Goal: Check status: Check status

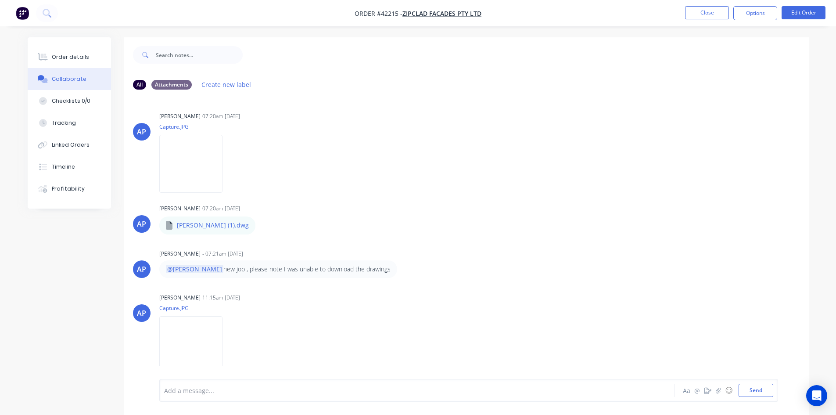
scroll to position [13, 0]
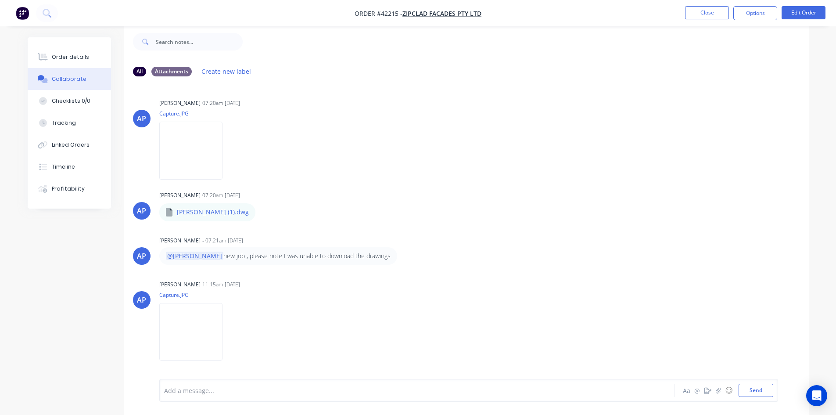
click at [21, 17] on img "button" at bounding box center [22, 13] width 13 height 13
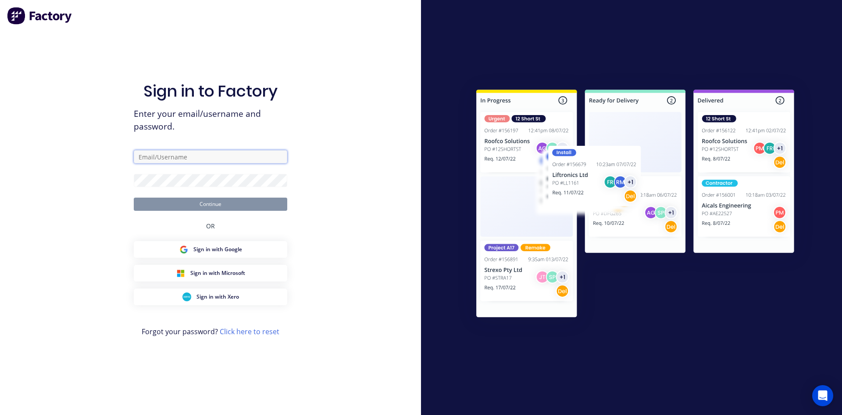
type input "[PERSON_NAME][EMAIL_ADDRESS][DOMAIN_NAME]"
click at [251, 203] on button "Continue" at bounding box center [211, 203] width 154 height 13
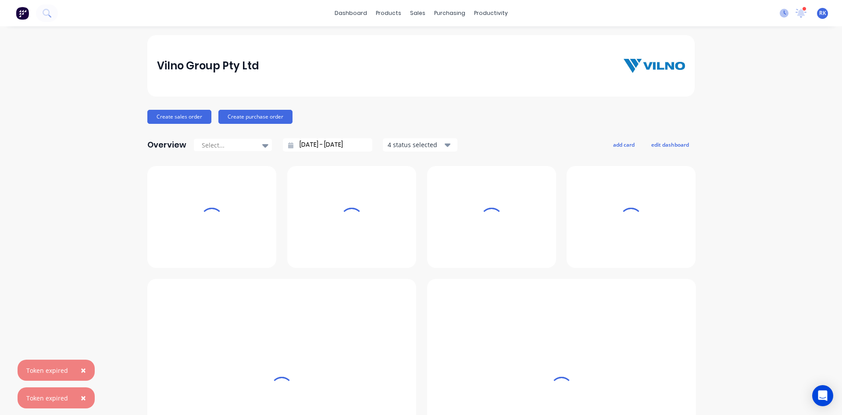
click at [781, 14] on icon at bounding box center [784, 13] width 9 height 9
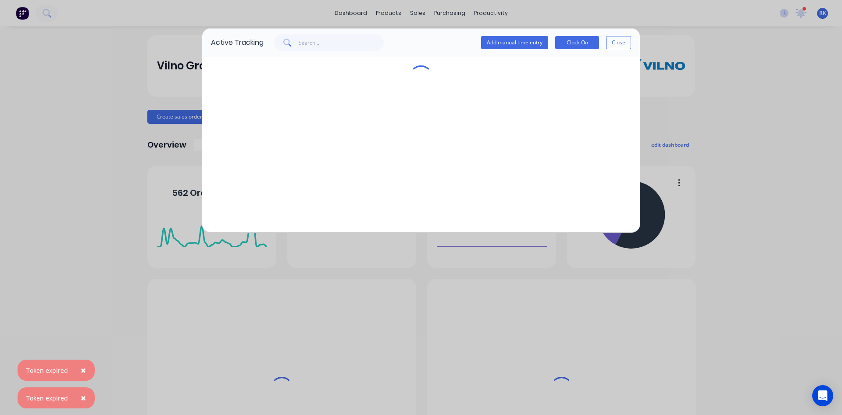
click at [795, 12] on div "Active Tracking Add manual time entry Clock On Close" at bounding box center [421, 207] width 842 height 415
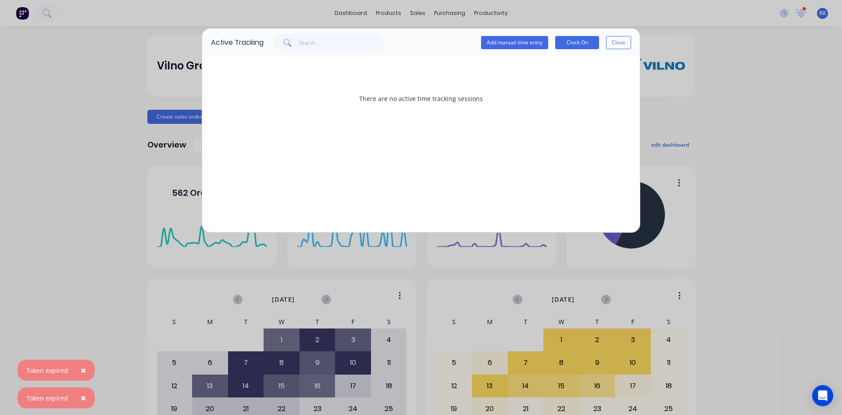
drag, startPoint x: 695, startPoint y: 100, endPoint x: 636, endPoint y: 51, distance: 76.0
click at [692, 93] on div "Active Tracking Add manual time entry Clock On Close There are no active time t…" at bounding box center [421, 207] width 842 height 415
click at [629, 43] on button "Close" at bounding box center [618, 42] width 25 height 13
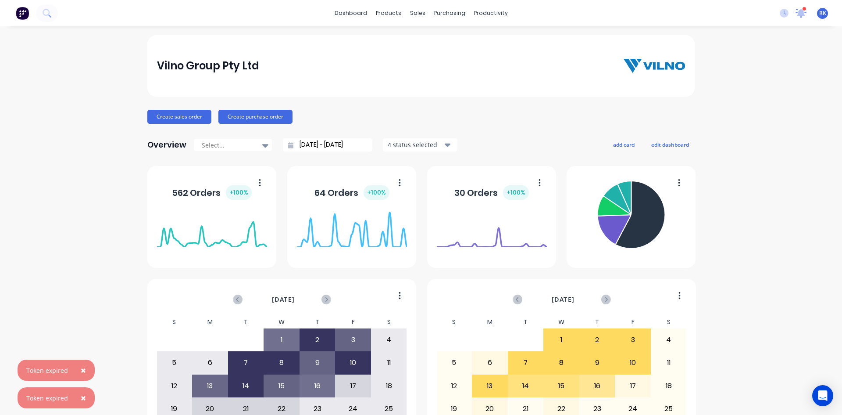
click at [795, 12] on icon at bounding box center [801, 13] width 12 height 10
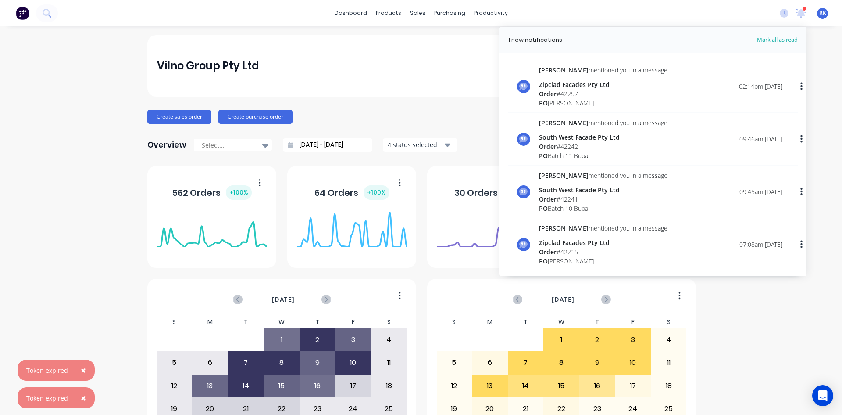
click at [390, 51] on div "Vilno Group Pty Ltd" at bounding box center [421, 65] width 548 height 61
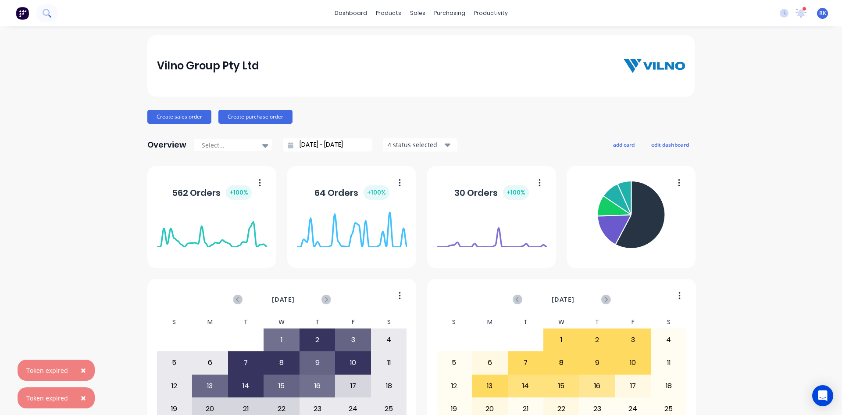
click at [45, 12] on icon at bounding box center [47, 13] width 8 height 8
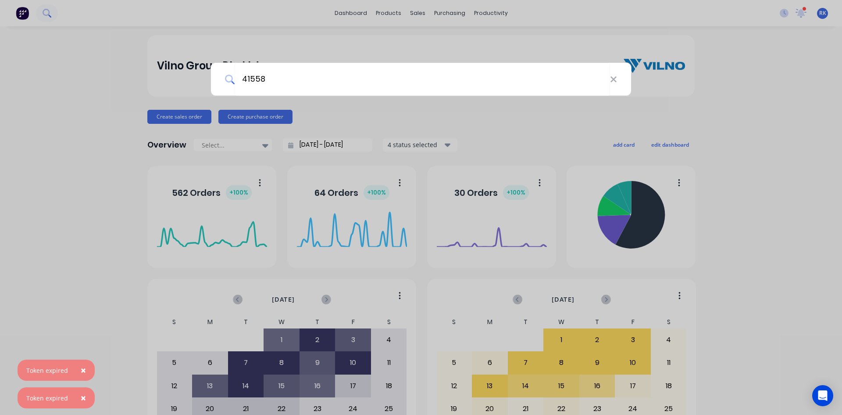
type input "41558"
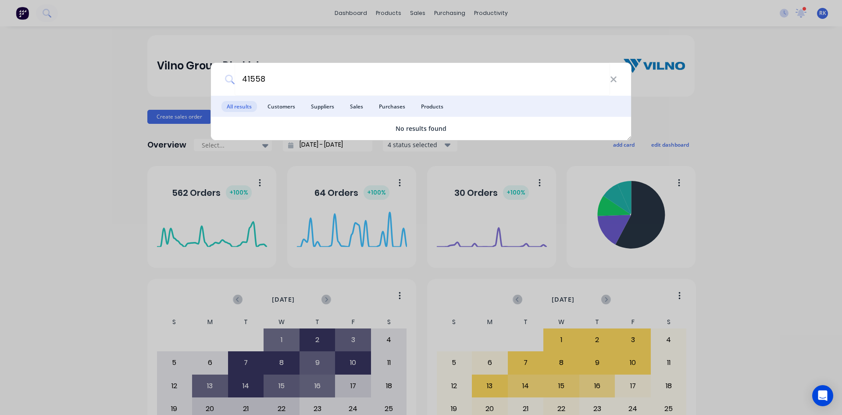
click at [335, 50] on div "41558 All results Customers Suppliers Sales Purchases Products No results found" at bounding box center [421, 207] width 842 height 415
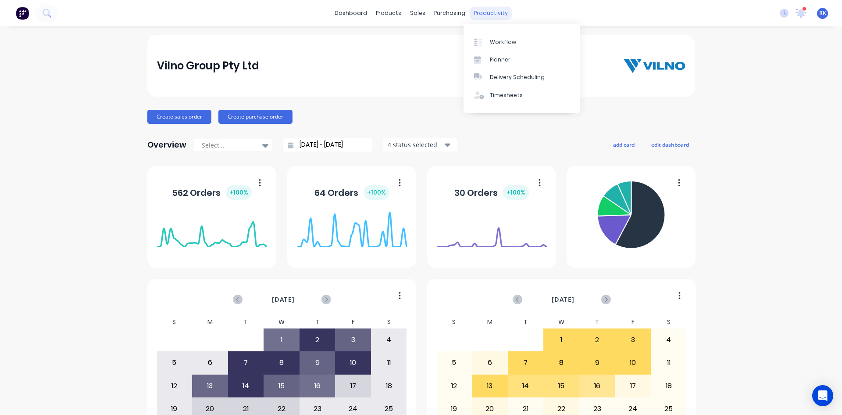
click at [489, 17] on div "productivity" at bounding box center [491, 13] width 43 height 13
click at [493, 59] on div "Planner" at bounding box center [500, 60] width 21 height 8
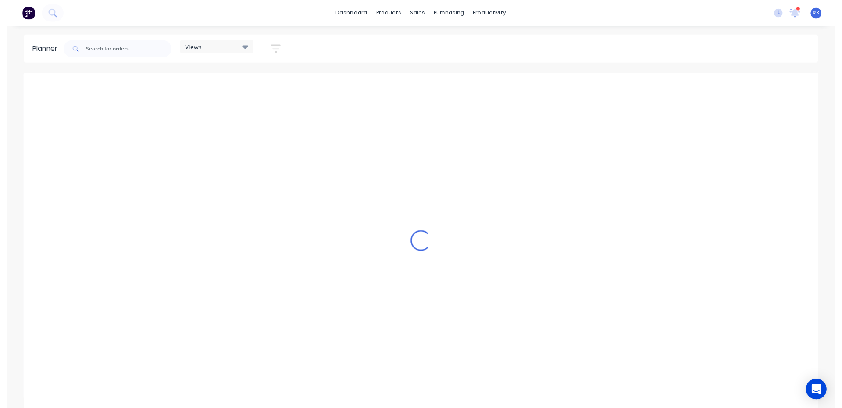
scroll to position [0, 1545]
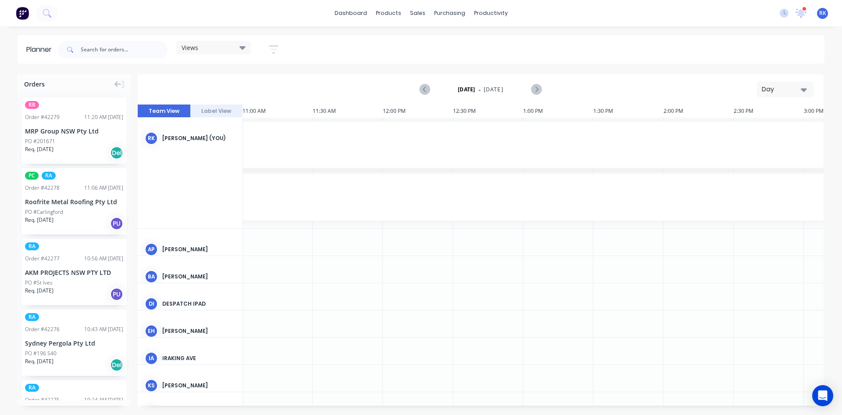
click at [236, 54] on div "Views" at bounding box center [213, 47] width 75 height 13
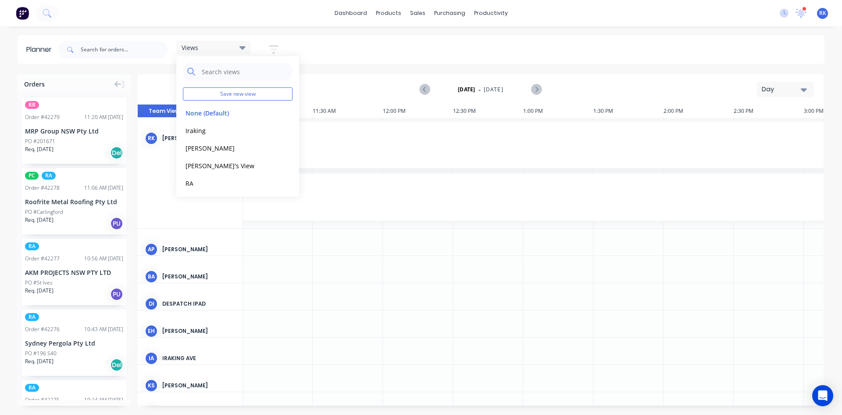
click at [236, 53] on div "Views" at bounding box center [213, 47] width 75 height 13
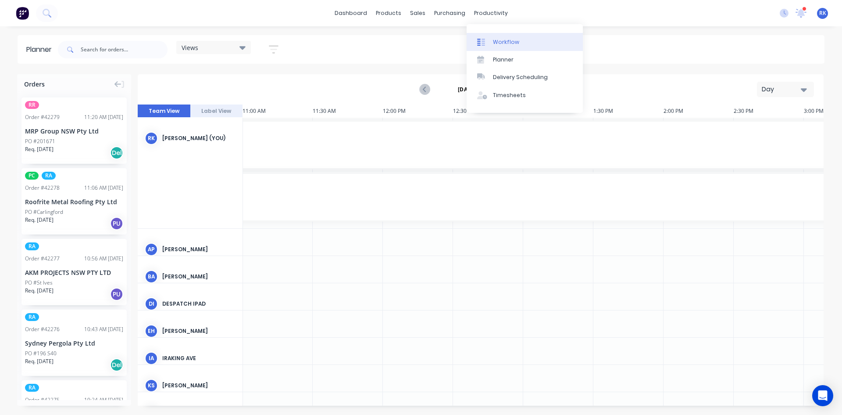
click at [491, 41] on link "Workflow" at bounding box center [525, 42] width 116 height 18
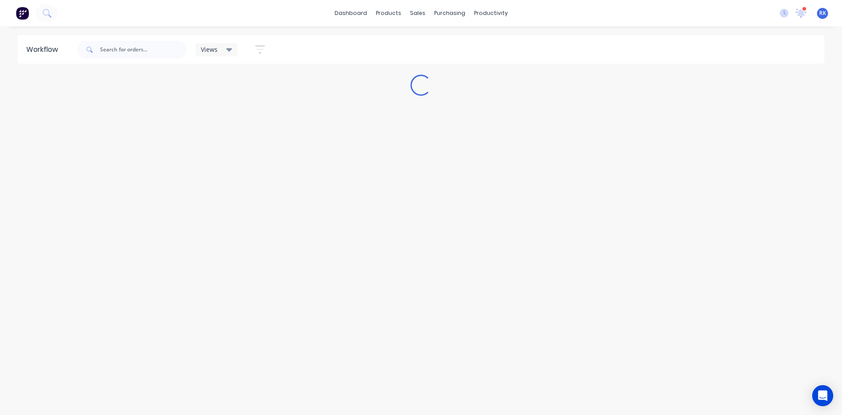
click at [256, 47] on icon "button" at bounding box center [260, 49] width 10 height 11
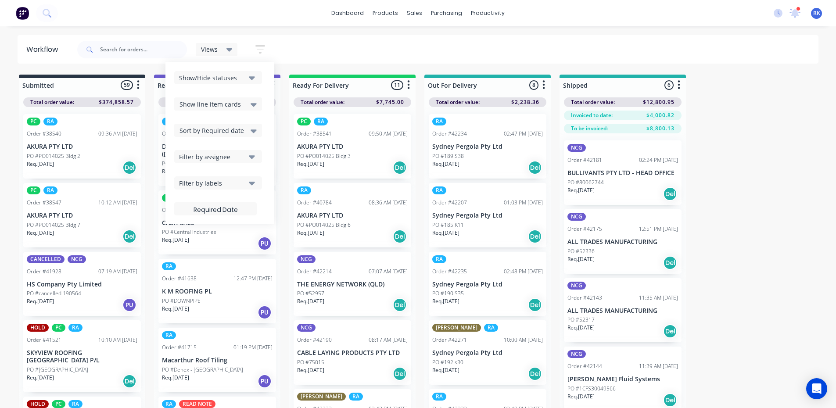
click at [254, 75] on icon "button" at bounding box center [252, 78] width 6 height 10
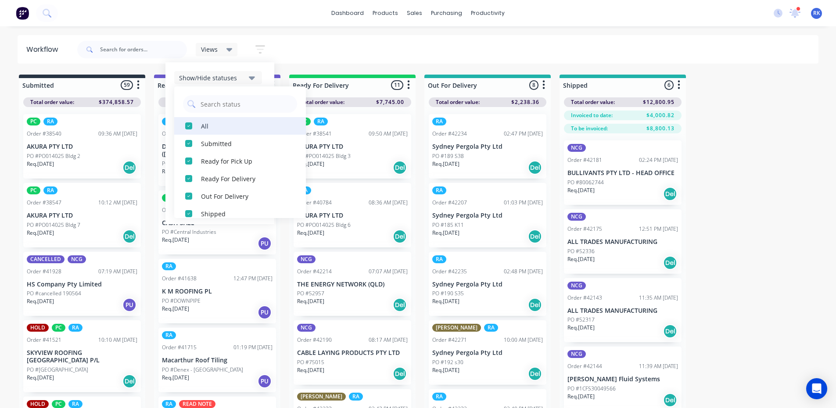
click at [202, 125] on div "All" at bounding box center [245, 125] width 88 height 9
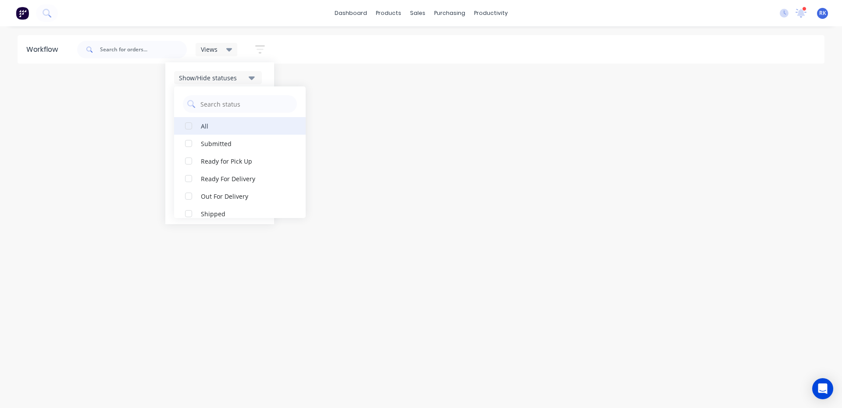
drag, startPoint x: 227, startPoint y: 126, endPoint x: 228, endPoint y: 119, distance: 7.1
click at [227, 126] on div "All" at bounding box center [245, 125] width 88 height 9
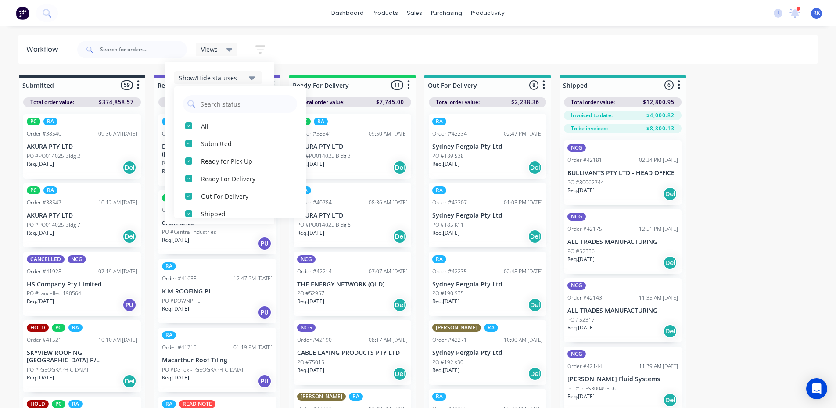
click at [254, 81] on icon "button" at bounding box center [252, 78] width 6 height 10
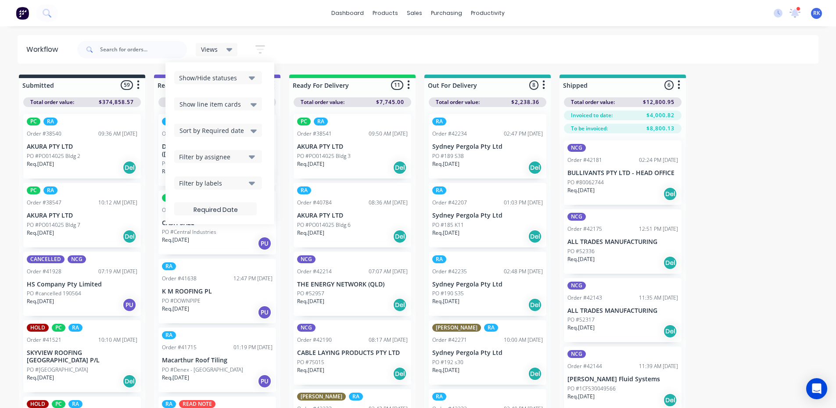
click at [242, 156] on div "Filter by assignee" at bounding box center [212, 156] width 66 height 9
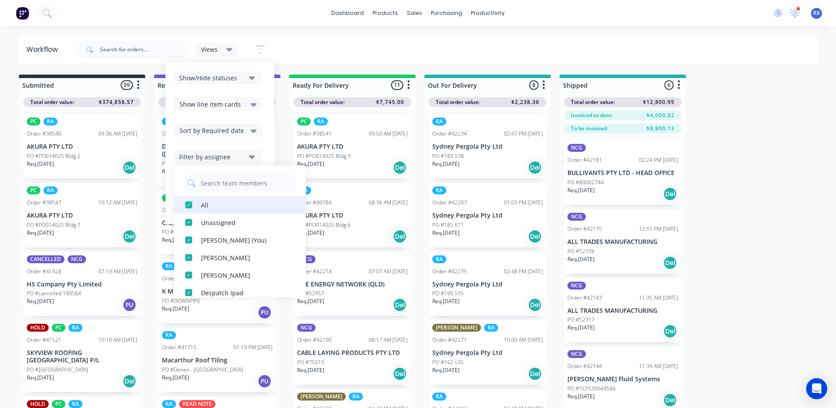
click at [204, 201] on div "All" at bounding box center [245, 204] width 88 height 9
click at [216, 204] on div "All" at bounding box center [245, 204] width 88 height 9
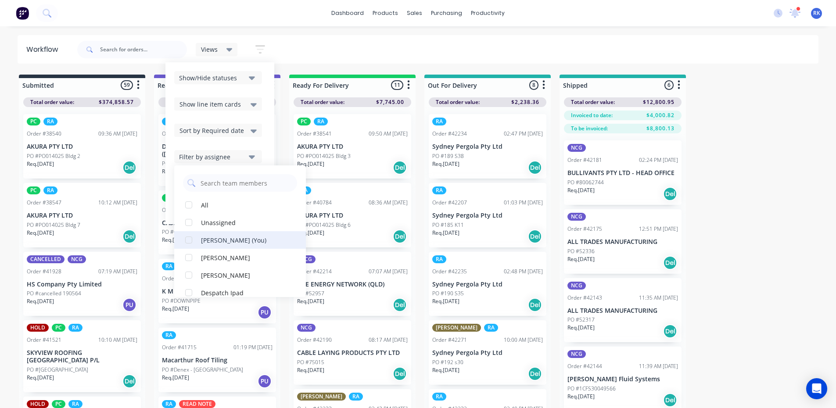
click at [225, 236] on div "[PERSON_NAME] (You)" at bounding box center [245, 239] width 88 height 9
click at [305, 49] on div "Views Save new view None (Default) edit AL edit ALL edit BB & TH edit NCG edit …" at bounding box center [446, 49] width 743 height 26
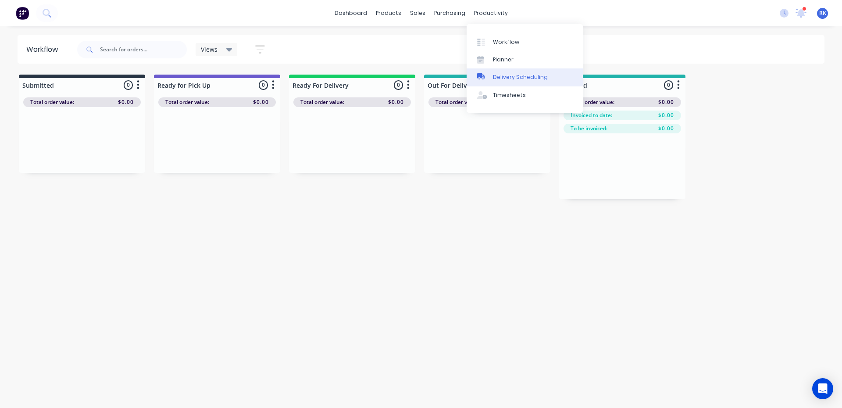
click at [500, 78] on div "Delivery Scheduling" at bounding box center [520, 77] width 55 height 8
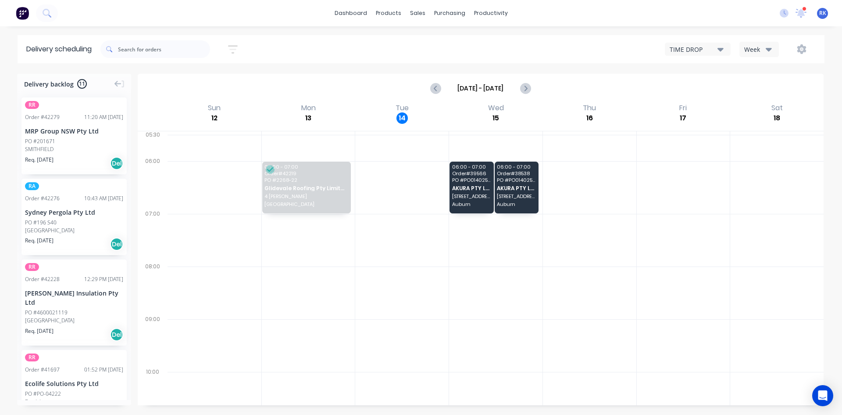
click at [233, 46] on icon "button" at bounding box center [233, 49] width 10 height 8
click at [222, 163] on button "Filter by assignee" at bounding box center [192, 161] width 82 height 13
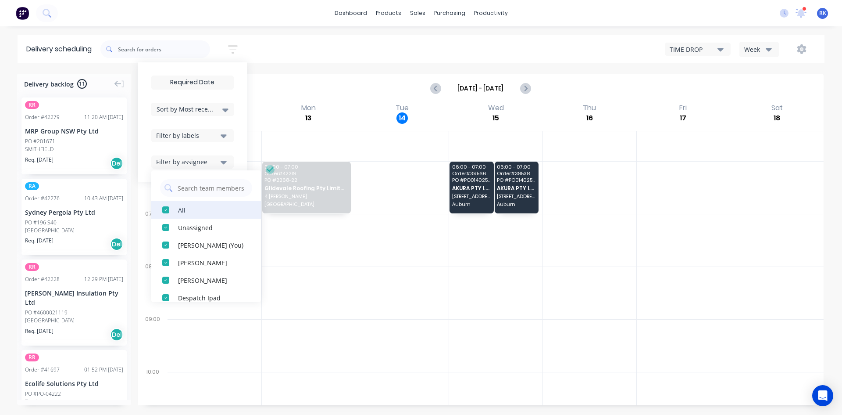
click at [183, 212] on div "All" at bounding box center [213, 209] width 70 height 9
click at [195, 210] on div "All" at bounding box center [213, 209] width 70 height 9
click at [193, 243] on div "[PERSON_NAME] (You)" at bounding box center [213, 244] width 70 height 9
click at [294, 75] on div "[DATE] - [DATE]" at bounding box center [481, 88] width 684 height 27
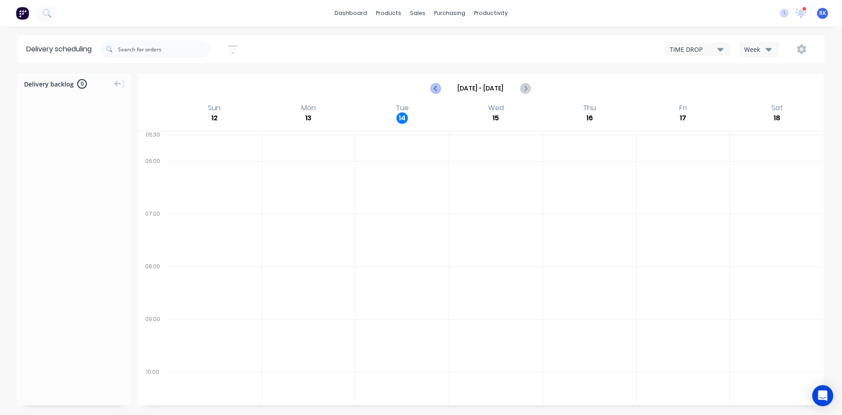
click at [431, 86] on icon "Previous page" at bounding box center [436, 88] width 11 height 11
click at [437, 86] on icon "Previous page" at bounding box center [436, 88] width 4 height 7
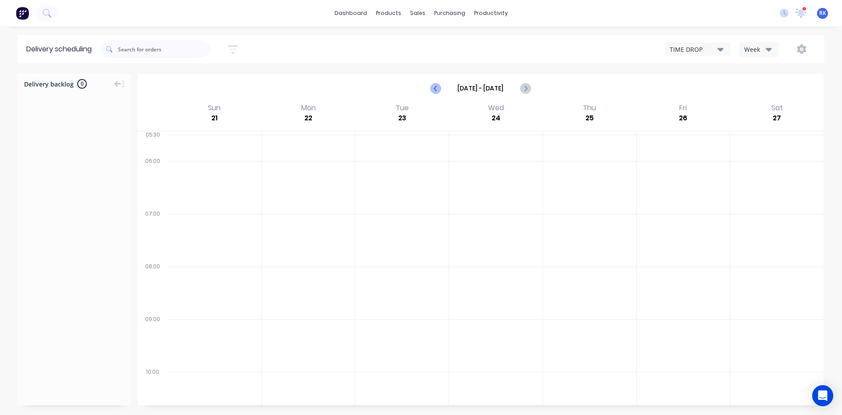
type input "[DATE] - [DATE]"
click at [479, 9] on div "productivity" at bounding box center [491, 13] width 43 height 13
click at [498, 57] on div "Planner" at bounding box center [503, 60] width 21 height 8
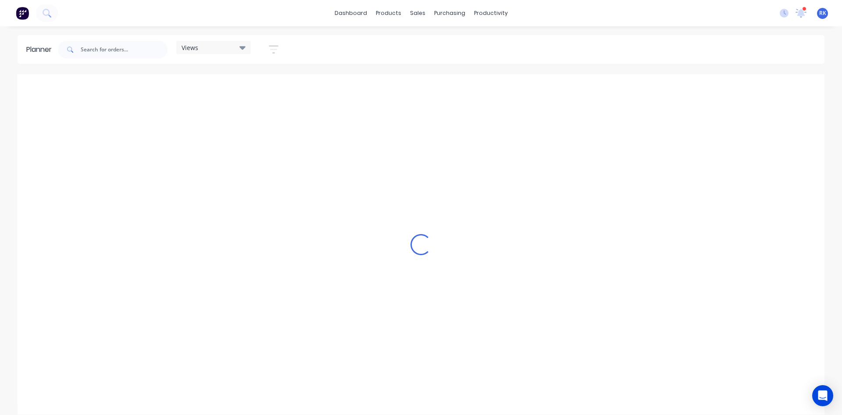
scroll to position [0, 1545]
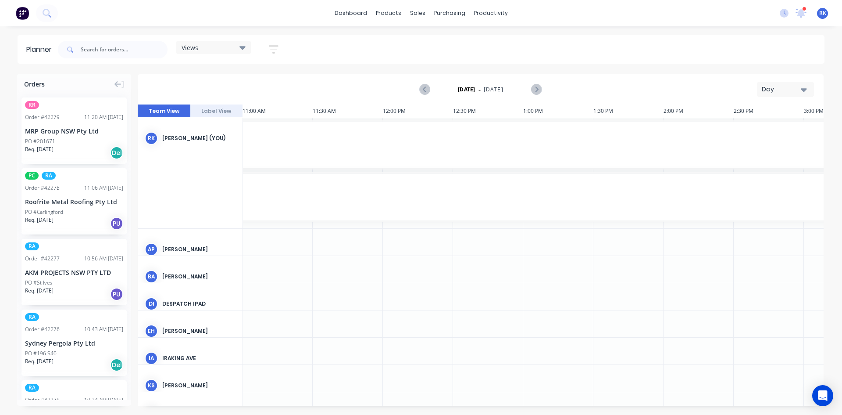
click at [281, 50] on button "button" at bounding box center [274, 49] width 28 height 17
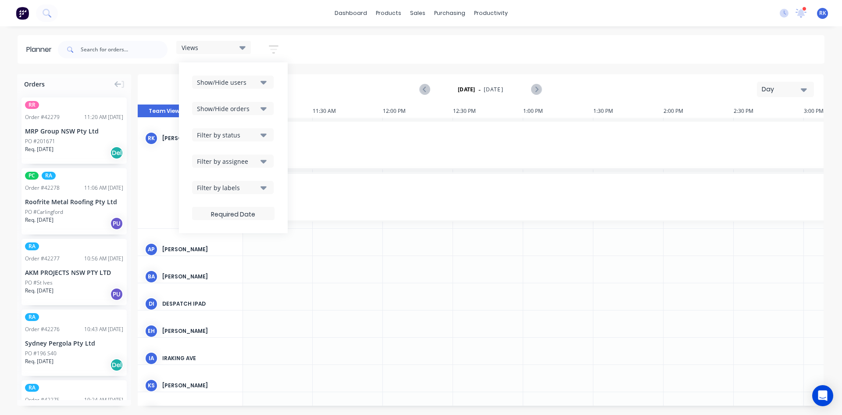
click at [258, 82] on div "Show/Hide users" at bounding box center [227, 82] width 61 height 9
click at [245, 134] on div "Filter by status" at bounding box center [227, 134] width 61 height 9
click at [238, 138] on div "Filter by status" at bounding box center [227, 134] width 61 height 9
click at [245, 111] on div "Show/Hide orders" at bounding box center [227, 108] width 61 height 9
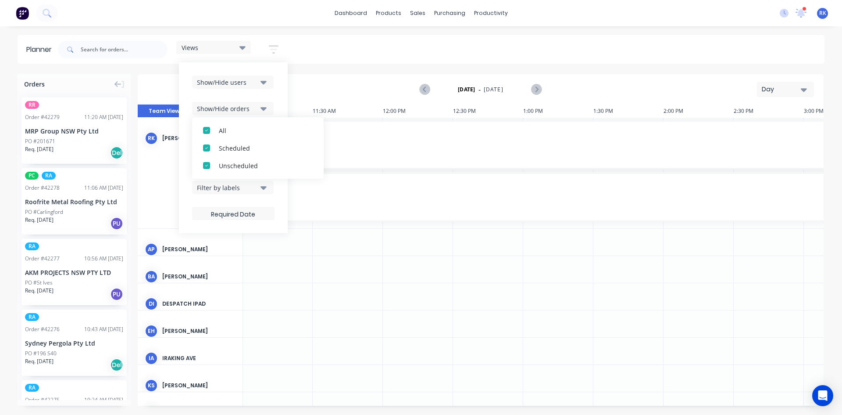
click at [245, 110] on div "Show/Hide orders" at bounding box center [227, 108] width 61 height 9
click at [235, 162] on div "Filter by assignee" at bounding box center [227, 161] width 61 height 9
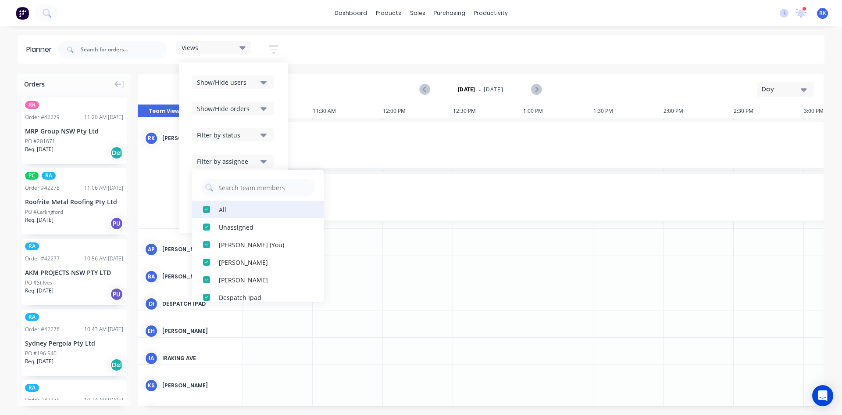
click at [219, 208] on button "All" at bounding box center [258, 210] width 132 height 18
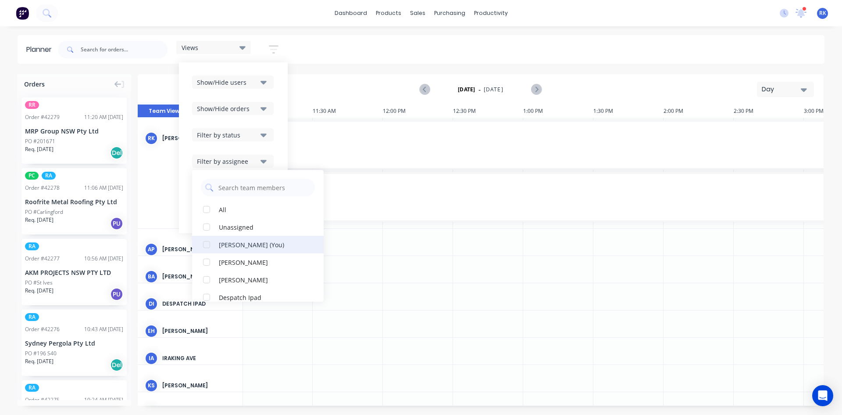
click at [226, 243] on div "[PERSON_NAME] (You)" at bounding box center [263, 244] width 88 height 9
click at [324, 78] on div "[DATE] - [DATE] Day" at bounding box center [481, 89] width 684 height 29
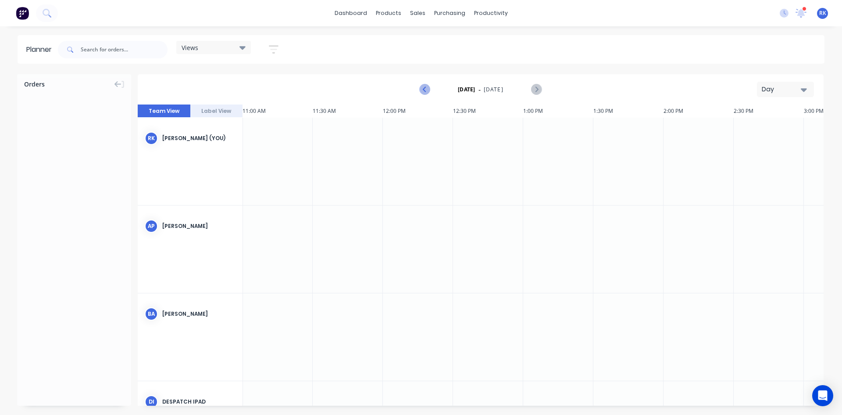
click at [429, 90] on icon "Previous page" at bounding box center [425, 89] width 11 height 11
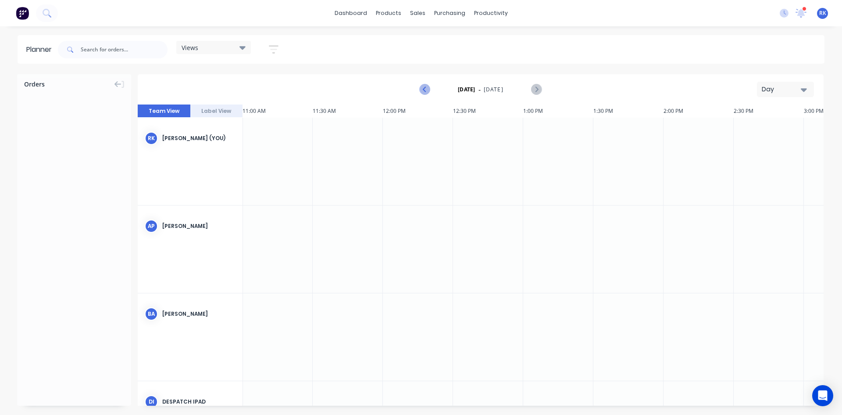
click at [429, 90] on icon "Previous page" at bounding box center [425, 89] width 11 height 11
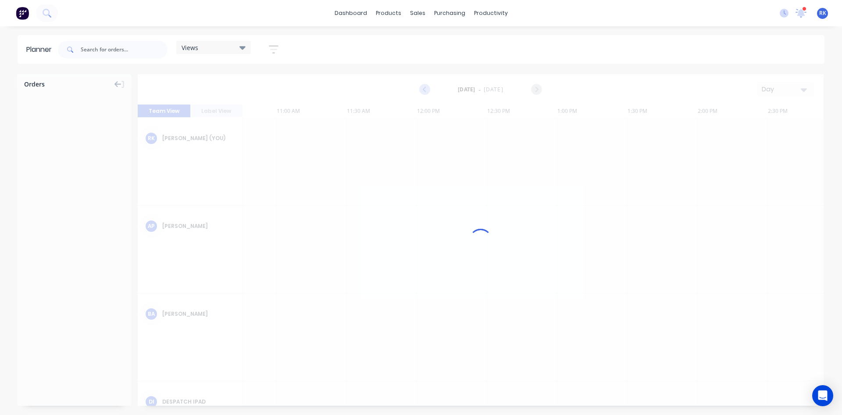
click at [429, 90] on icon "Previous page" at bounding box center [425, 89] width 11 height 11
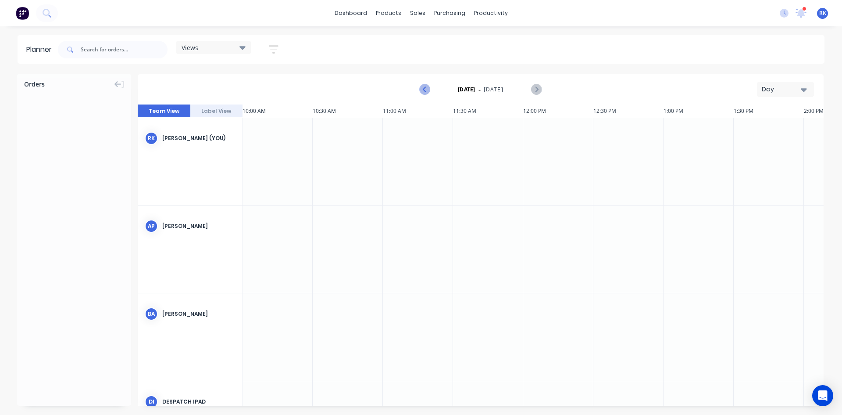
click at [429, 90] on icon "Previous page" at bounding box center [425, 89] width 11 height 11
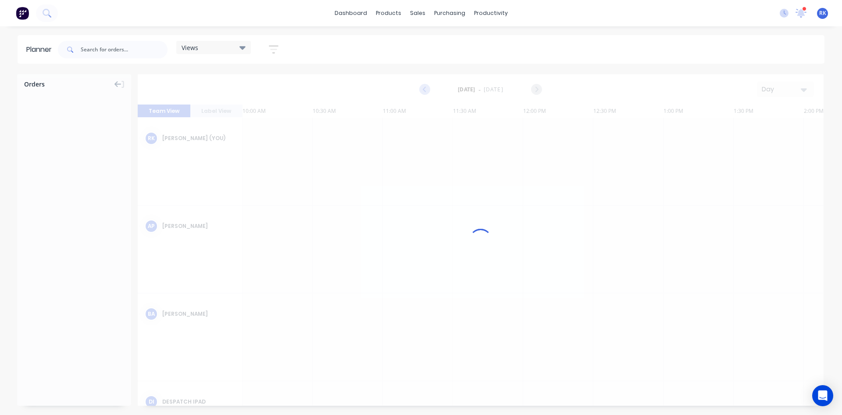
click at [429, 90] on icon "Previous page" at bounding box center [425, 89] width 11 height 11
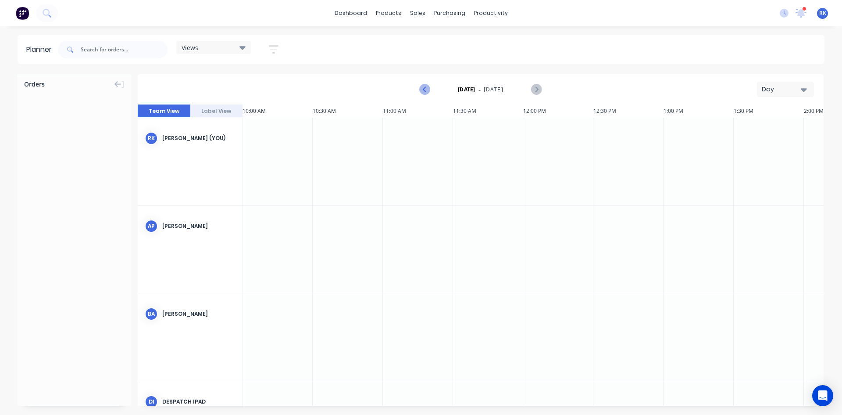
click at [429, 90] on icon "Previous page" at bounding box center [425, 89] width 11 height 11
click at [277, 50] on icon "button" at bounding box center [273, 49] width 7 height 1
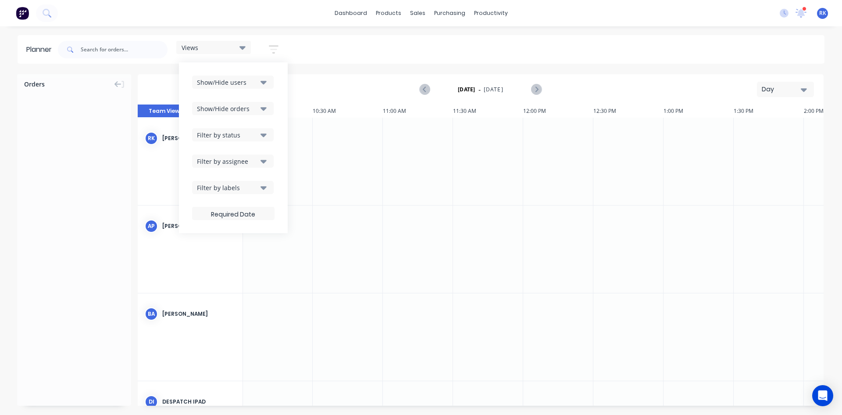
click at [257, 89] on div "Show/Hide users Show/Hide orders Filter by status Filter by assignee Filter by …" at bounding box center [233, 147] width 82 height 144
click at [261, 83] on button "Show/Hide users" at bounding box center [233, 81] width 82 height 13
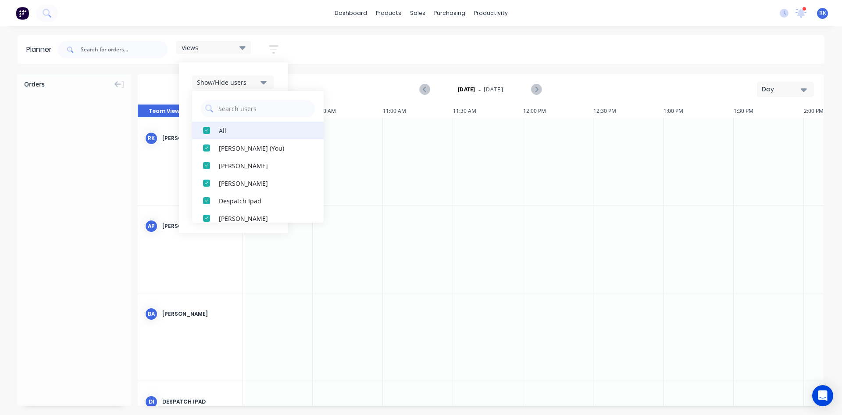
click at [236, 131] on div "All" at bounding box center [263, 129] width 88 height 9
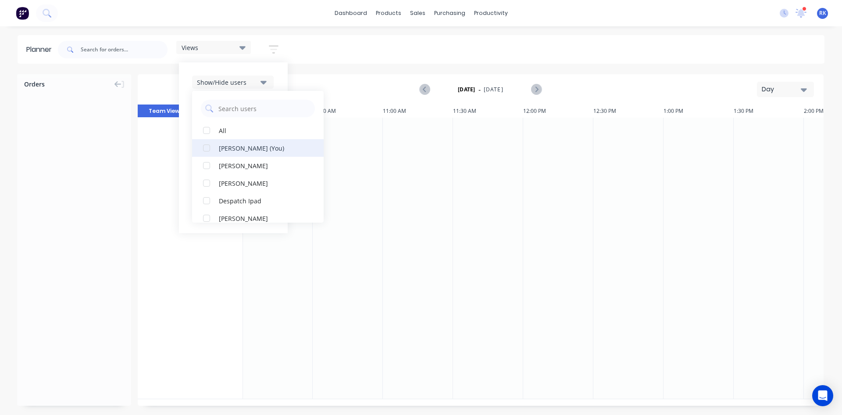
click at [234, 147] on div "[PERSON_NAME] (You)" at bounding box center [263, 147] width 88 height 9
click at [330, 61] on div "Views Save new view None (Default) edit Iraking edit [PERSON_NAME] edit [PERSON…" at bounding box center [440, 49] width 769 height 26
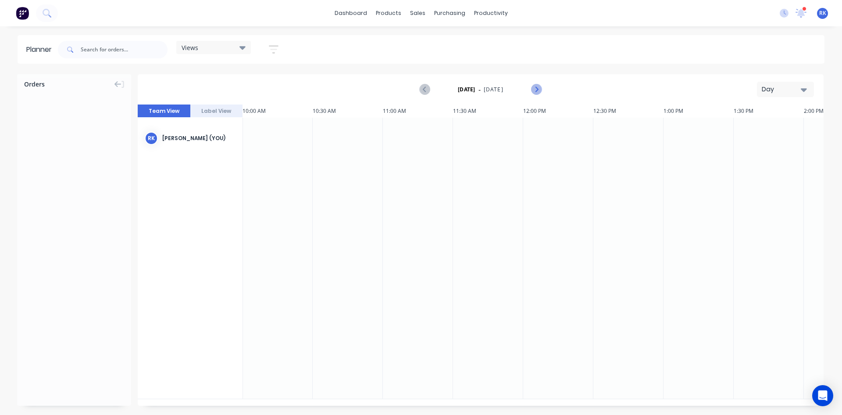
click at [534, 89] on icon "Next page" at bounding box center [536, 89] width 11 height 11
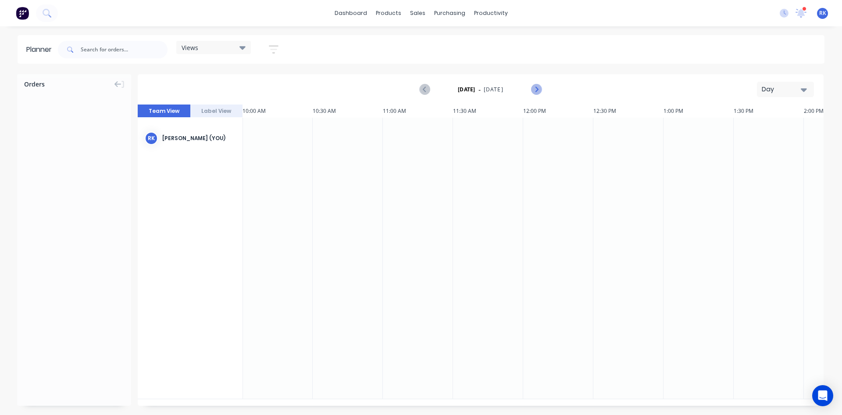
click at [534, 89] on icon "Next page" at bounding box center [536, 89] width 11 height 11
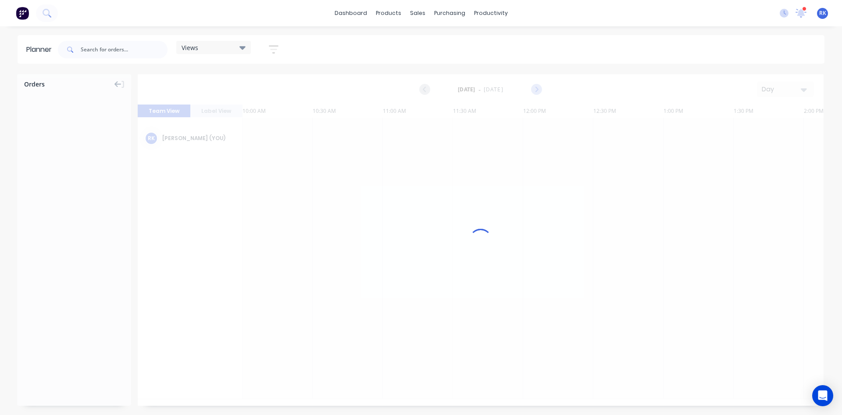
click at [534, 89] on icon "Next page" at bounding box center [536, 89] width 11 height 11
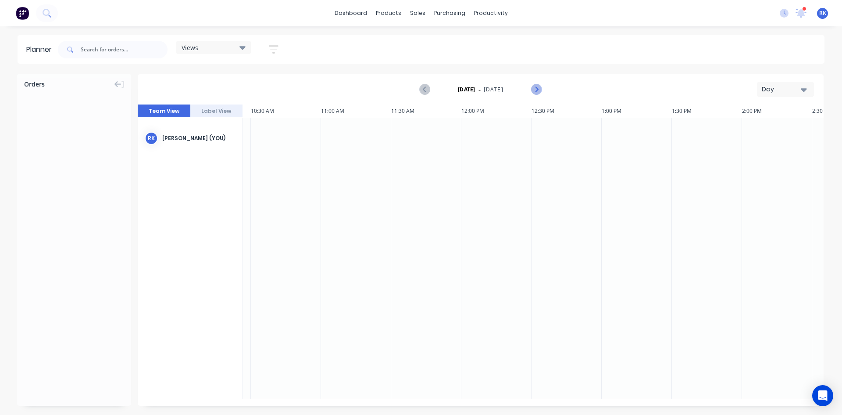
click at [534, 89] on icon "Next page" at bounding box center [536, 89] width 11 height 11
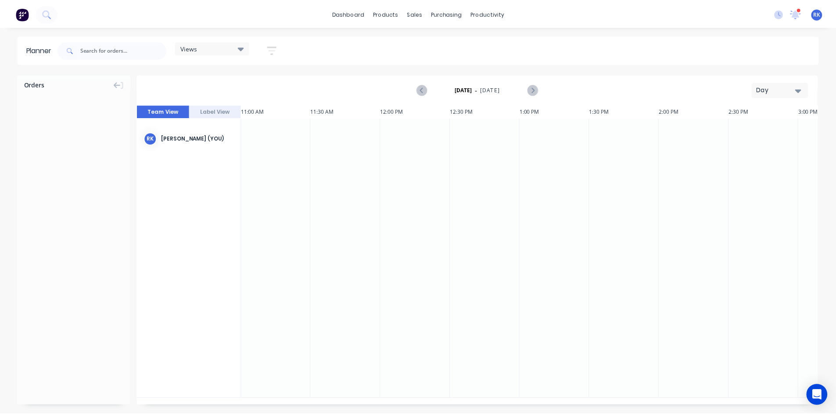
scroll to position [0, 1545]
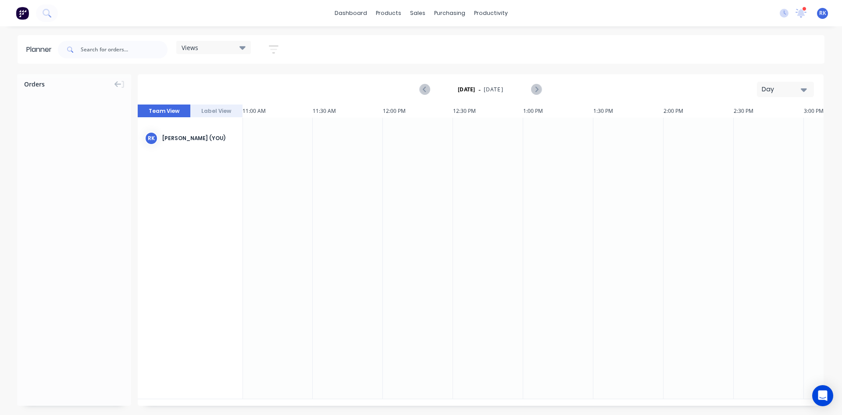
click at [523, 50] on div "Views Save new view None (Default) edit Iraking edit [PERSON_NAME] edit [PERSON…" at bounding box center [440, 49] width 769 height 26
click at [808, 14] on div "1 new notifications [PERSON_NAME] all as read [PERSON_NAME] mentioned you in a …" at bounding box center [807, 13] width 69 height 13
click at [804, 14] on icon at bounding box center [801, 12] width 9 height 8
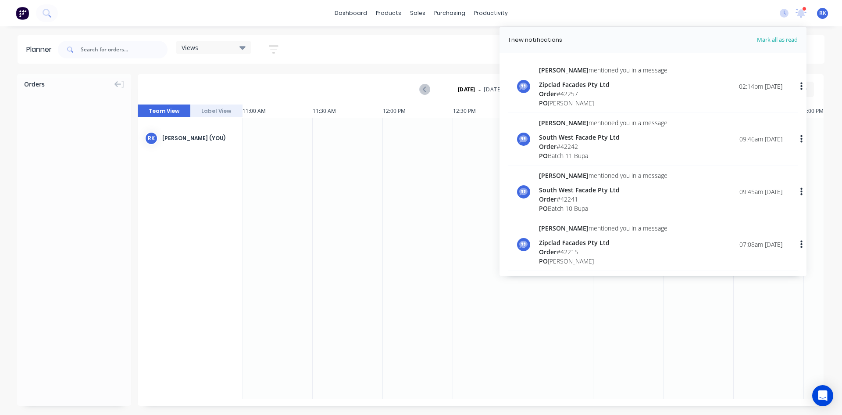
click at [705, 13] on div "dashboard products sales purchasing productivity dashboard products Product Cat…" at bounding box center [421, 13] width 842 height 26
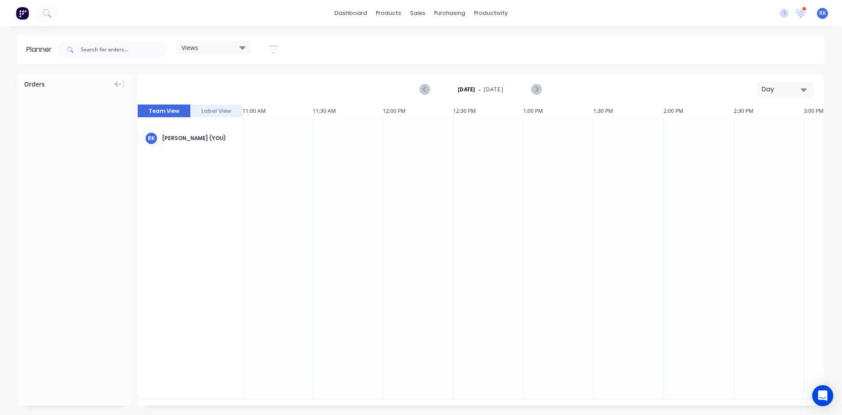
click at [29, 16] on button at bounding box center [22, 13] width 18 height 18
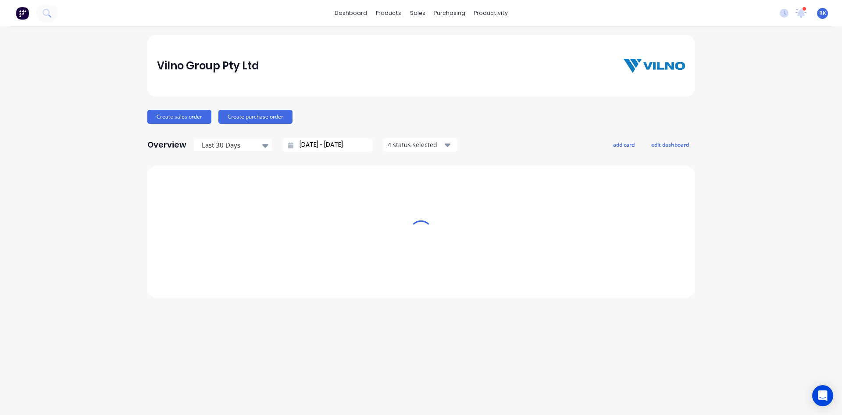
click at [129, 12] on div "dashboard products sales purchasing productivity dashboard products Product Cat…" at bounding box center [421, 13] width 842 height 26
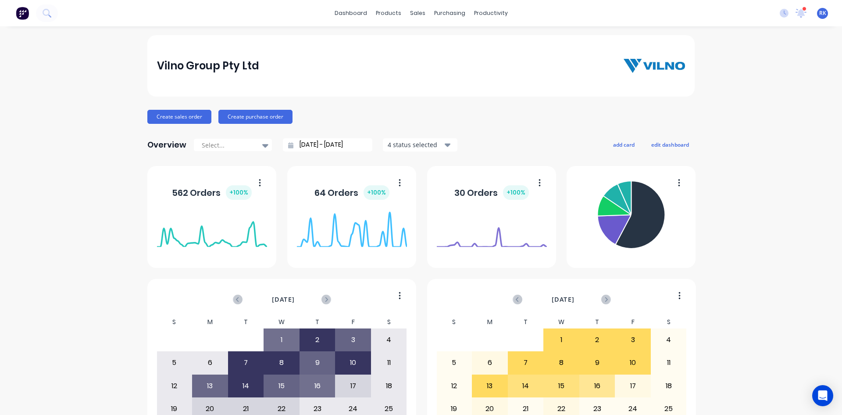
click at [113, 112] on div "Vilno Group Pty Ltd Create sales order Create purchase order Overview Select...…" at bounding box center [421, 264] width 842 height 458
click at [24, 13] on img at bounding box center [22, 13] width 13 height 13
drag, startPoint x: 794, startPoint y: 11, endPoint x: 776, endPoint y: 18, distance: 19.3
click at [797, 11] on icon at bounding box center [801, 12] width 8 height 8
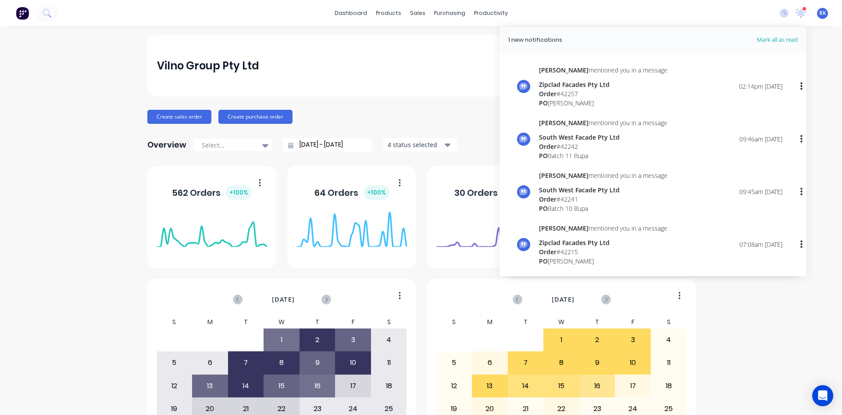
click at [566, 97] on div "Order # 42257" at bounding box center [603, 93] width 129 height 9
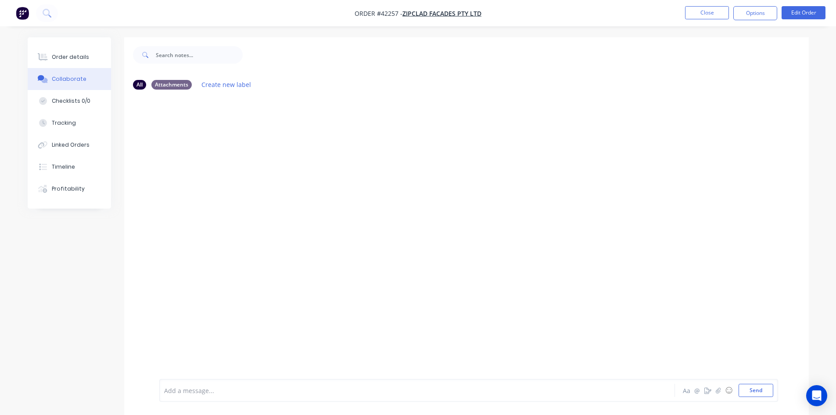
click at [261, 60] on div at bounding box center [526, 54] width 566 height 35
drag, startPoint x: 763, startPoint y: 113, endPoint x: 758, endPoint y: 79, distance: 34.7
click at [763, 113] on div "AP [PERSON_NAME] - 02:14pm [DATE] @[PERSON_NAME] back order from 42215" at bounding box center [466, 125] width 684 height 31
click at [717, 18] on button "Close" at bounding box center [707, 12] width 44 height 13
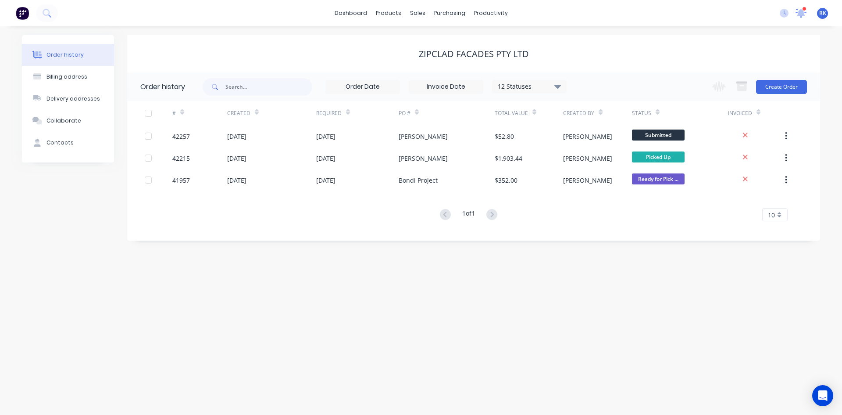
click at [803, 16] on icon at bounding box center [801, 13] width 12 height 10
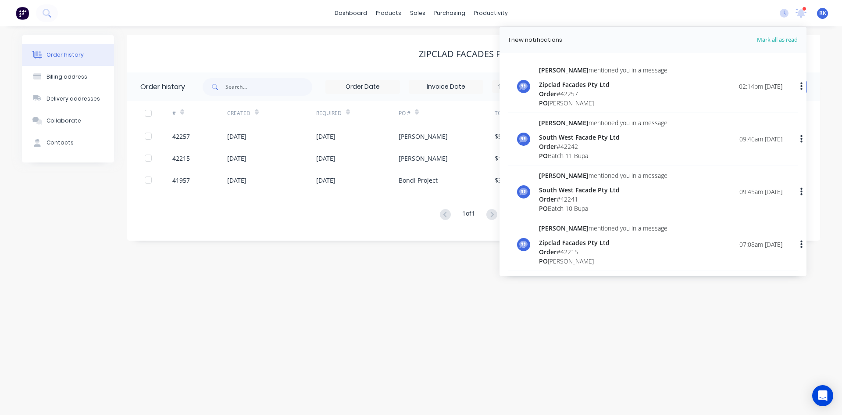
click at [588, 20] on div "dashboard products sales purchasing productivity dashboard products Product Cat…" at bounding box center [421, 13] width 842 height 26
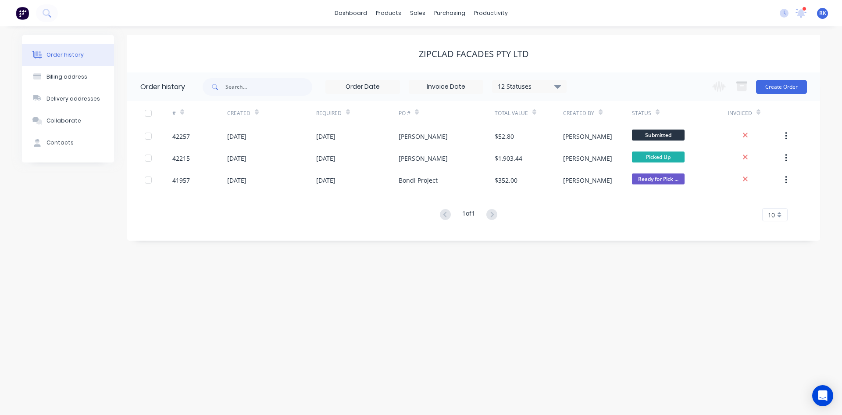
click at [293, 54] on div "Zipclad Facades Pty Ltd" at bounding box center [473, 54] width 693 height 11
click at [296, 52] on div "Zipclad Facades Pty Ltd" at bounding box center [473, 54] width 693 height 11
click at [799, 16] on icon at bounding box center [801, 12] width 11 height 9
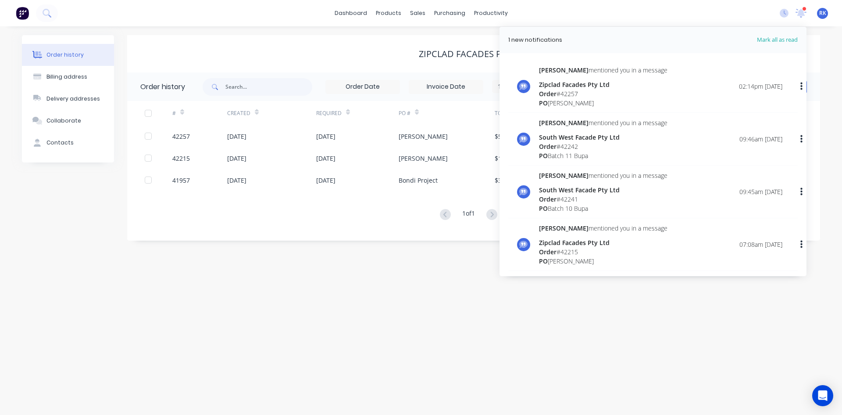
click at [594, 252] on div "Order # 42215" at bounding box center [603, 251] width 129 height 9
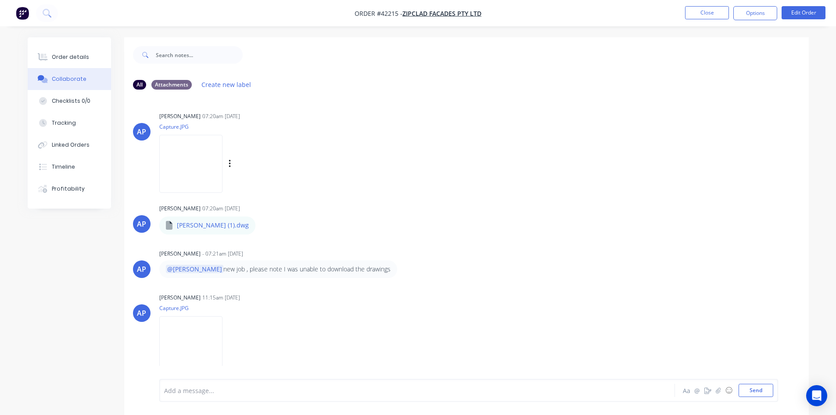
click at [204, 151] on img at bounding box center [190, 163] width 63 height 57
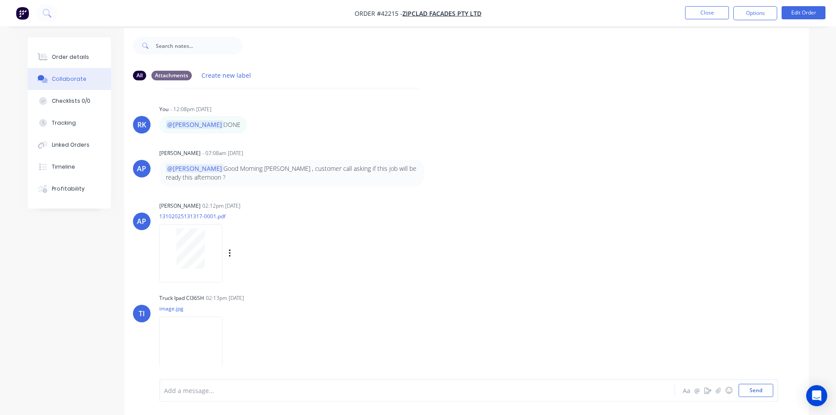
scroll to position [13, 0]
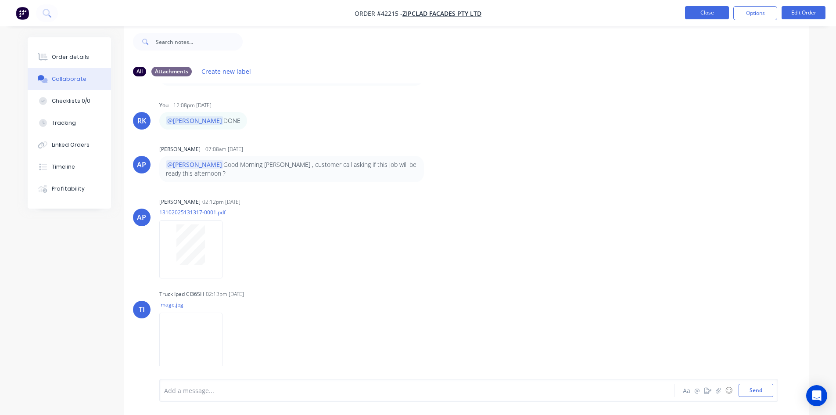
click at [715, 9] on button "Close" at bounding box center [707, 12] width 44 height 13
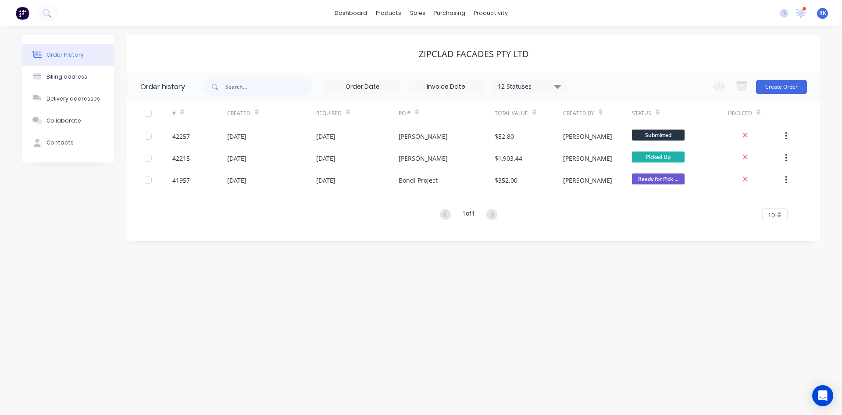
click at [808, 9] on div "1 new notifications [PERSON_NAME] all as read [PERSON_NAME] mentioned you in a …" at bounding box center [807, 13] width 69 height 13
click at [804, 12] on icon at bounding box center [802, 11] width 8 height 7
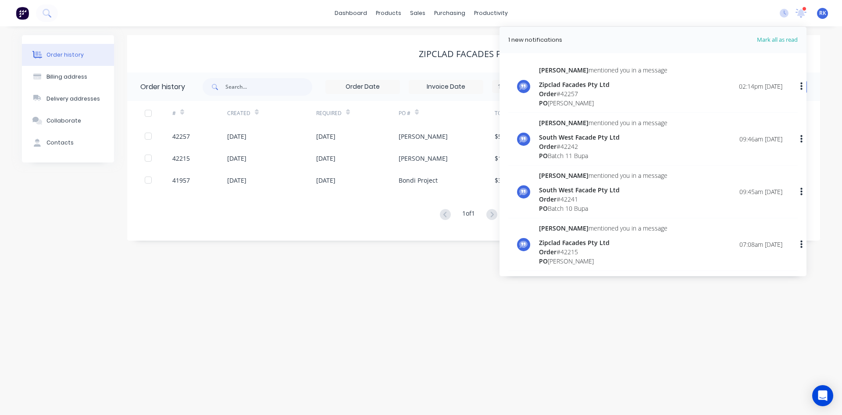
click at [730, 14] on div "dashboard products sales purchasing productivity dashboard products Product Cat…" at bounding box center [421, 13] width 842 height 26
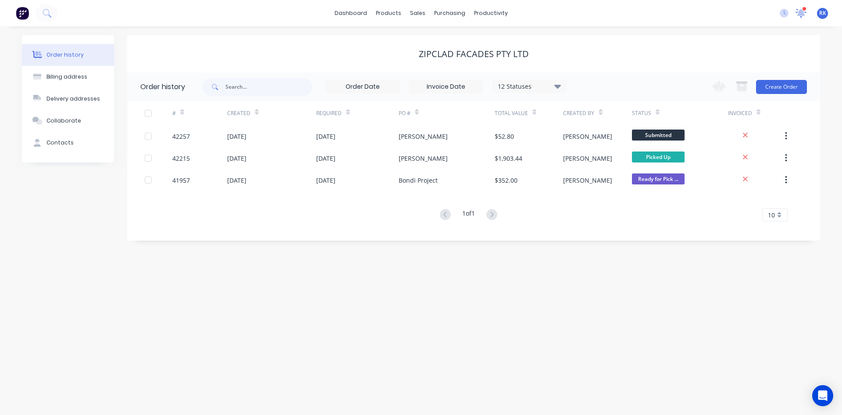
click at [802, 14] on icon at bounding box center [801, 12] width 9 height 8
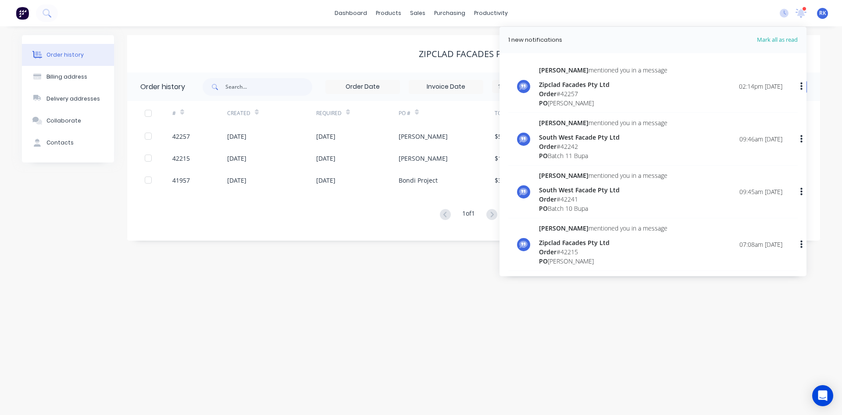
click at [730, 15] on div "dashboard products sales purchasing productivity dashboard products Product Cat…" at bounding box center [421, 13] width 842 height 26
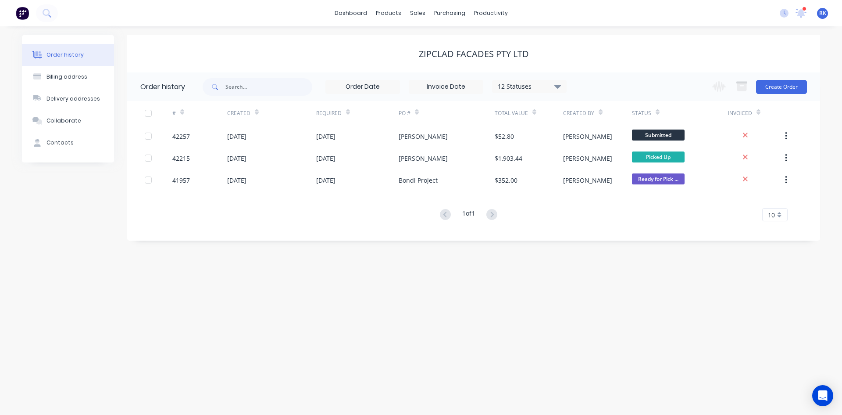
click at [685, 17] on div "dashboard products sales purchasing productivity dashboard products Product Cat…" at bounding box center [421, 13] width 842 height 26
